Goal: Use online tool/utility: Utilize a website feature to perform a specific function

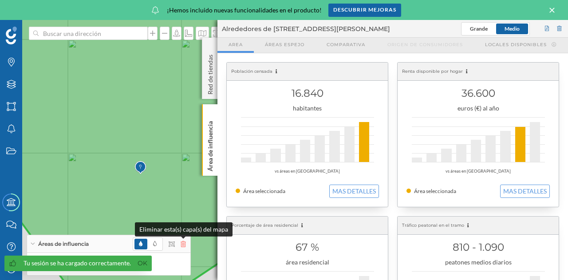
click at [184, 245] on icon at bounding box center [183, 244] width 5 height 6
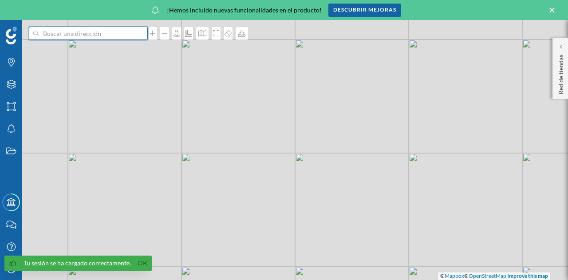
click at [72, 35] on input at bounding box center [88, 33] width 99 height 13
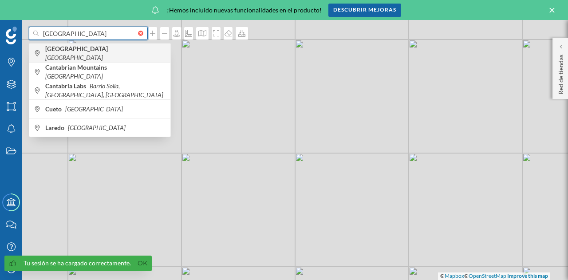
type input "[GEOGRAPHIC_DATA]"
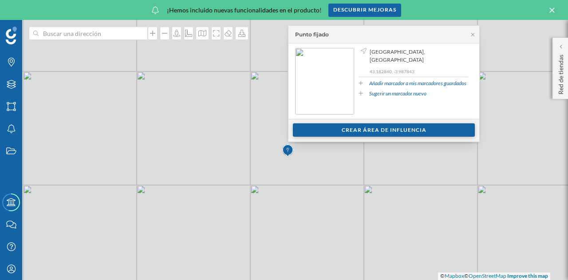
click at [398, 130] on div "Crear área de influencia" at bounding box center [384, 129] width 182 height 13
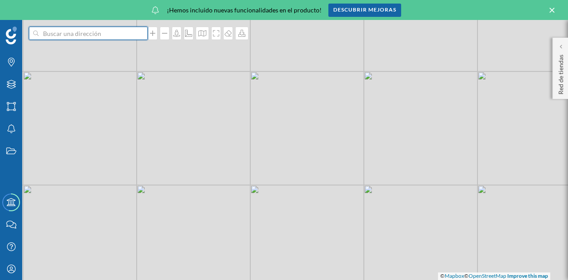
click at [92, 40] on input at bounding box center [88, 33] width 99 height 13
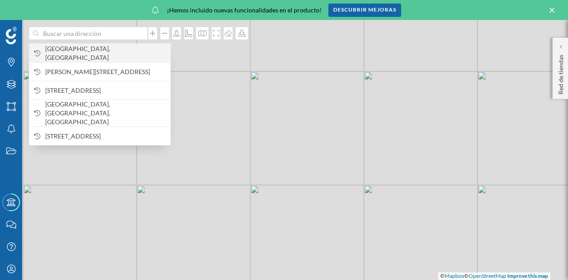
click at [95, 56] on span "[GEOGRAPHIC_DATA], [GEOGRAPHIC_DATA]" at bounding box center [105, 53] width 121 height 18
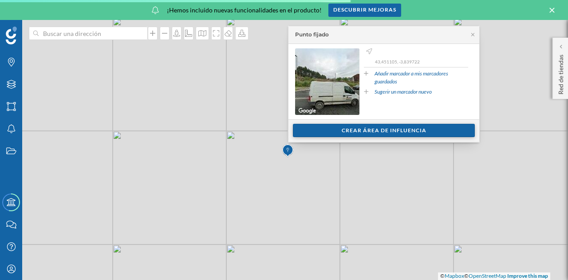
click at [368, 133] on div "Crear área de influencia" at bounding box center [384, 130] width 182 height 13
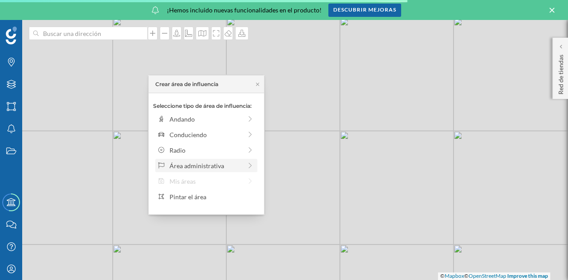
click at [214, 168] on div "Área administrativa" at bounding box center [206, 165] width 72 height 9
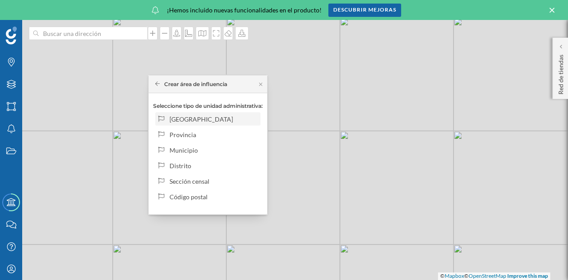
click at [214, 118] on div "[GEOGRAPHIC_DATA]" at bounding box center [213, 119] width 87 height 9
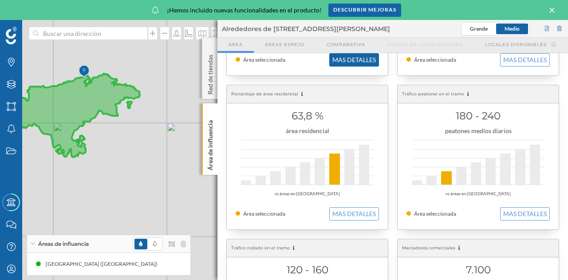
scroll to position [133, 0]
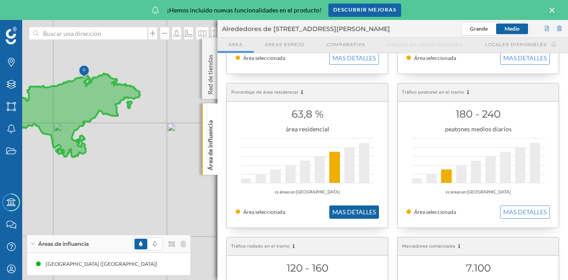
click at [352, 216] on button "MAS DETALLES" at bounding box center [354, 212] width 50 height 13
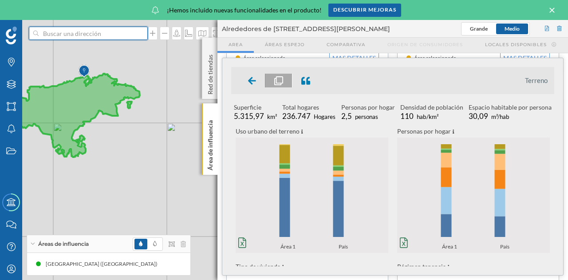
click at [93, 34] on input at bounding box center [88, 33] width 99 height 13
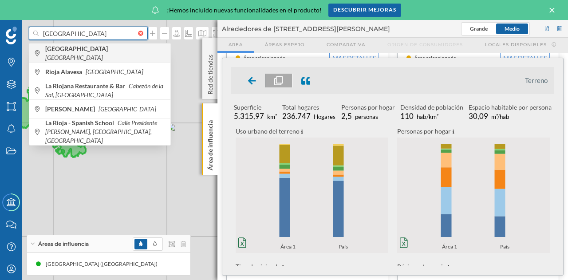
type input "[GEOGRAPHIC_DATA]"
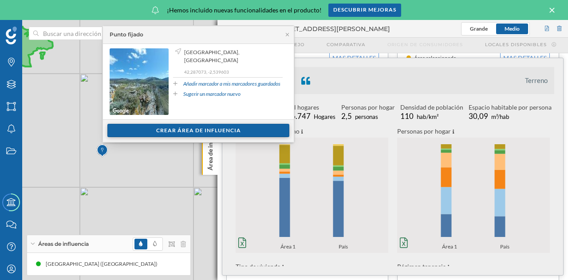
click at [145, 132] on div "Crear área de influencia" at bounding box center [198, 130] width 182 height 13
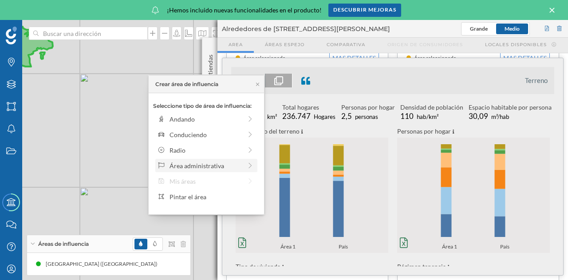
click at [203, 163] on div "Área administrativa" at bounding box center [206, 165] width 72 height 9
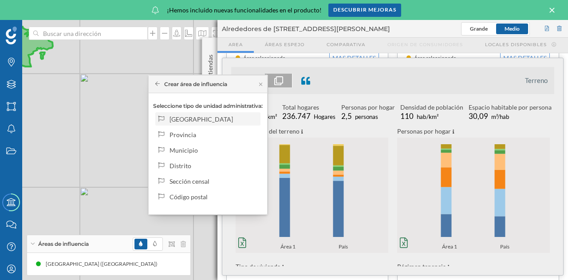
click at [196, 121] on div "[GEOGRAPHIC_DATA]" at bounding box center [213, 119] width 87 height 9
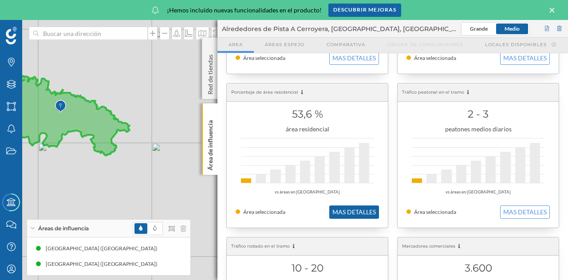
click at [360, 214] on button "MAS DETALLES" at bounding box center [354, 212] width 50 height 13
